Goal: Transaction & Acquisition: Purchase product/service

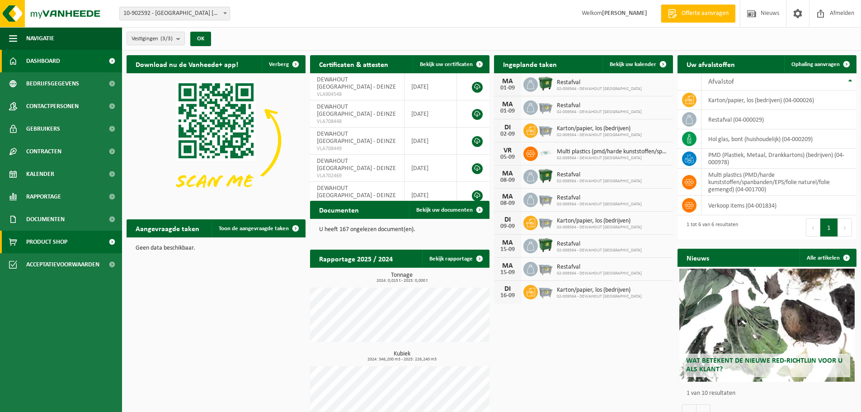
click at [67, 239] on span "Product Shop" at bounding box center [46, 242] width 41 height 23
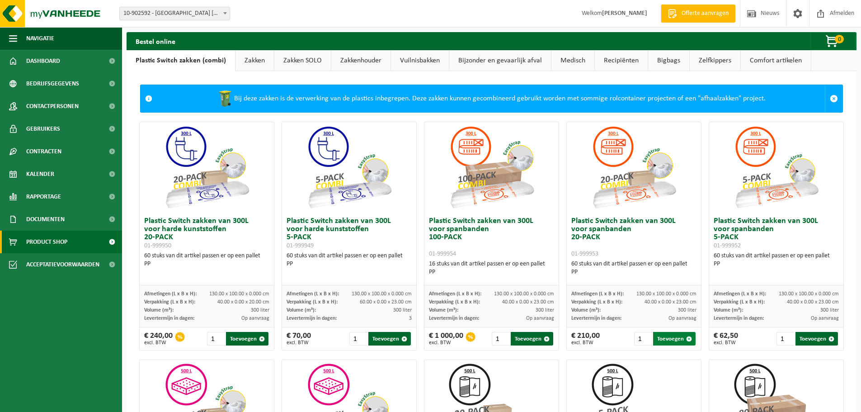
click at [686, 339] on span "button" at bounding box center [689, 339] width 6 height 6
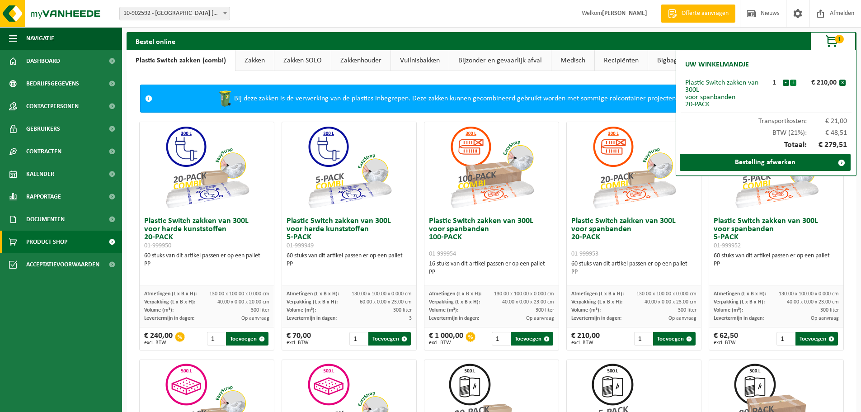
click at [794, 83] on button "+" at bounding box center [793, 83] width 6 height 6
click at [744, 163] on link "Bestelling afwerken" at bounding box center [765, 162] width 171 height 17
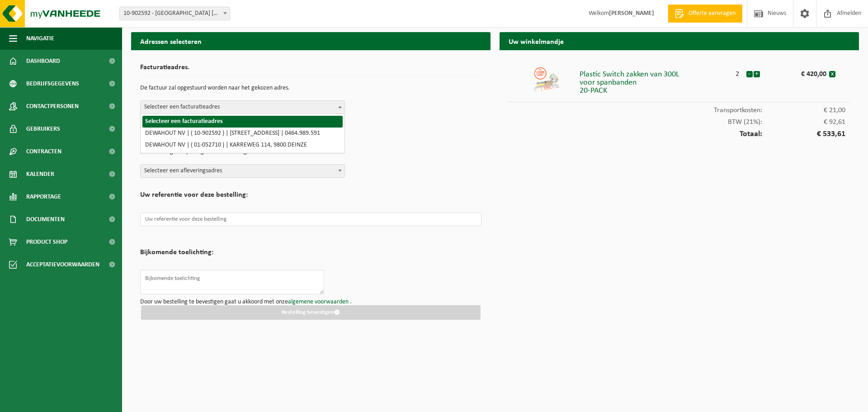
click at [340, 108] on span at bounding box center [339, 107] width 9 height 12
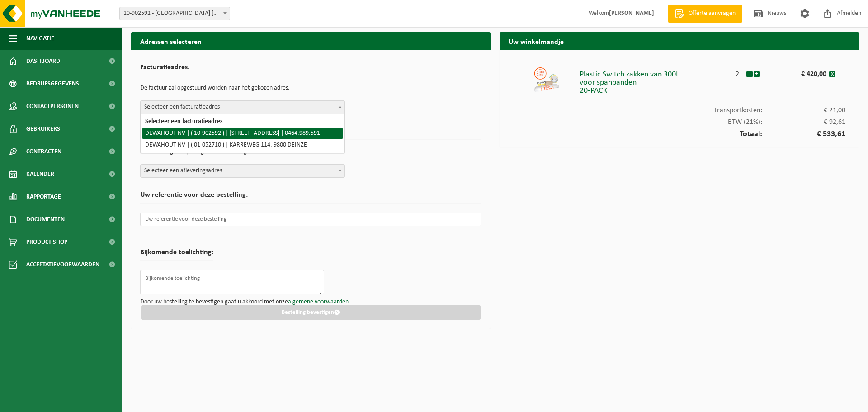
select select "120365"
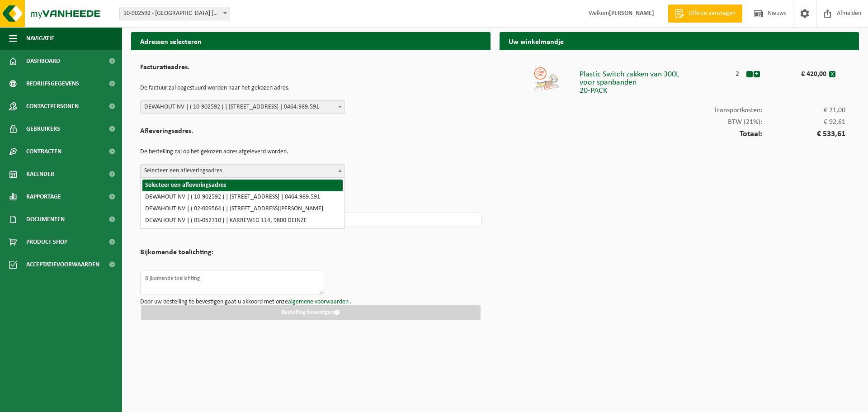
click at [339, 170] on b at bounding box center [340, 171] width 4 height 2
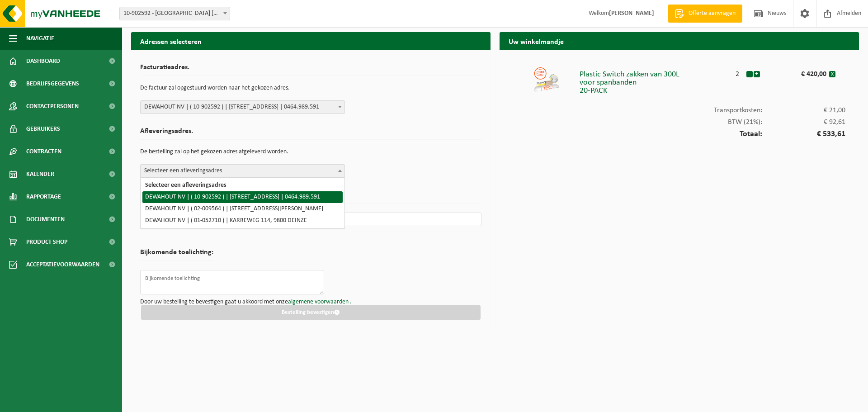
select select "120365"
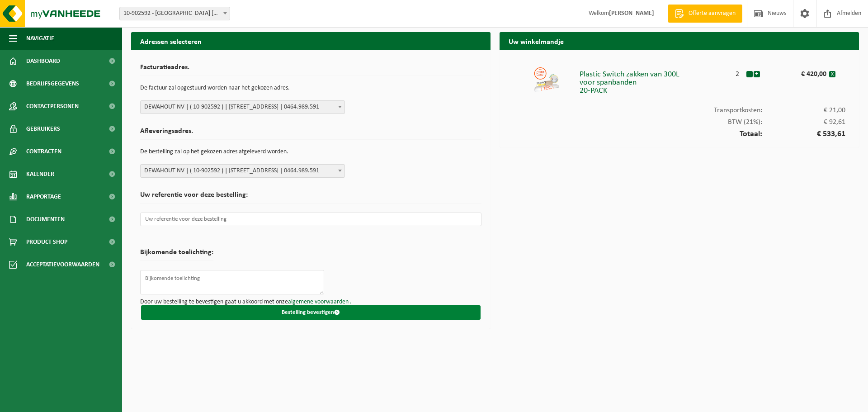
click at [292, 311] on button "Bestelling bevestigen" at bounding box center [310, 312] width 339 height 14
